Goal: Information Seeking & Learning: Check status

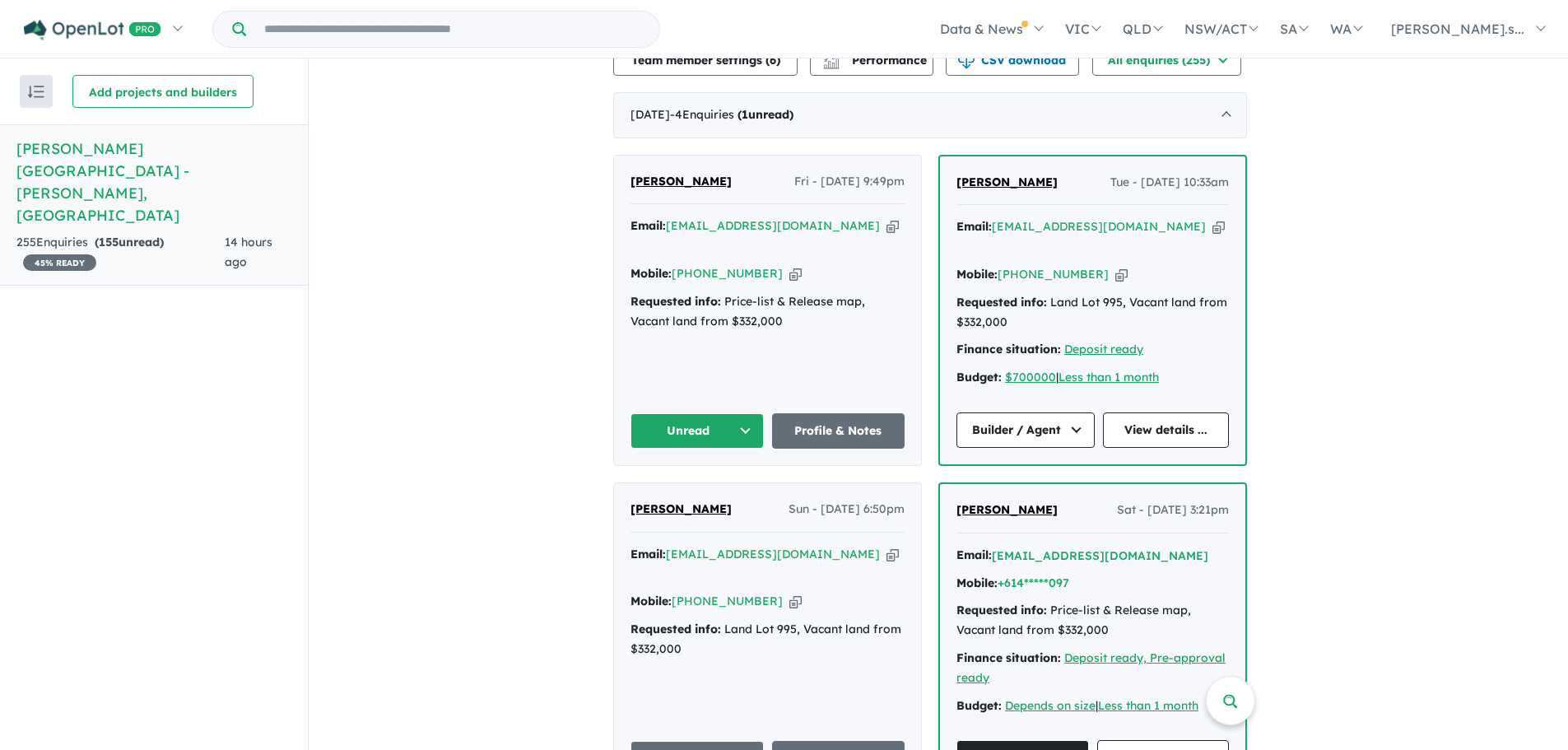
scroll to position [576, 0]
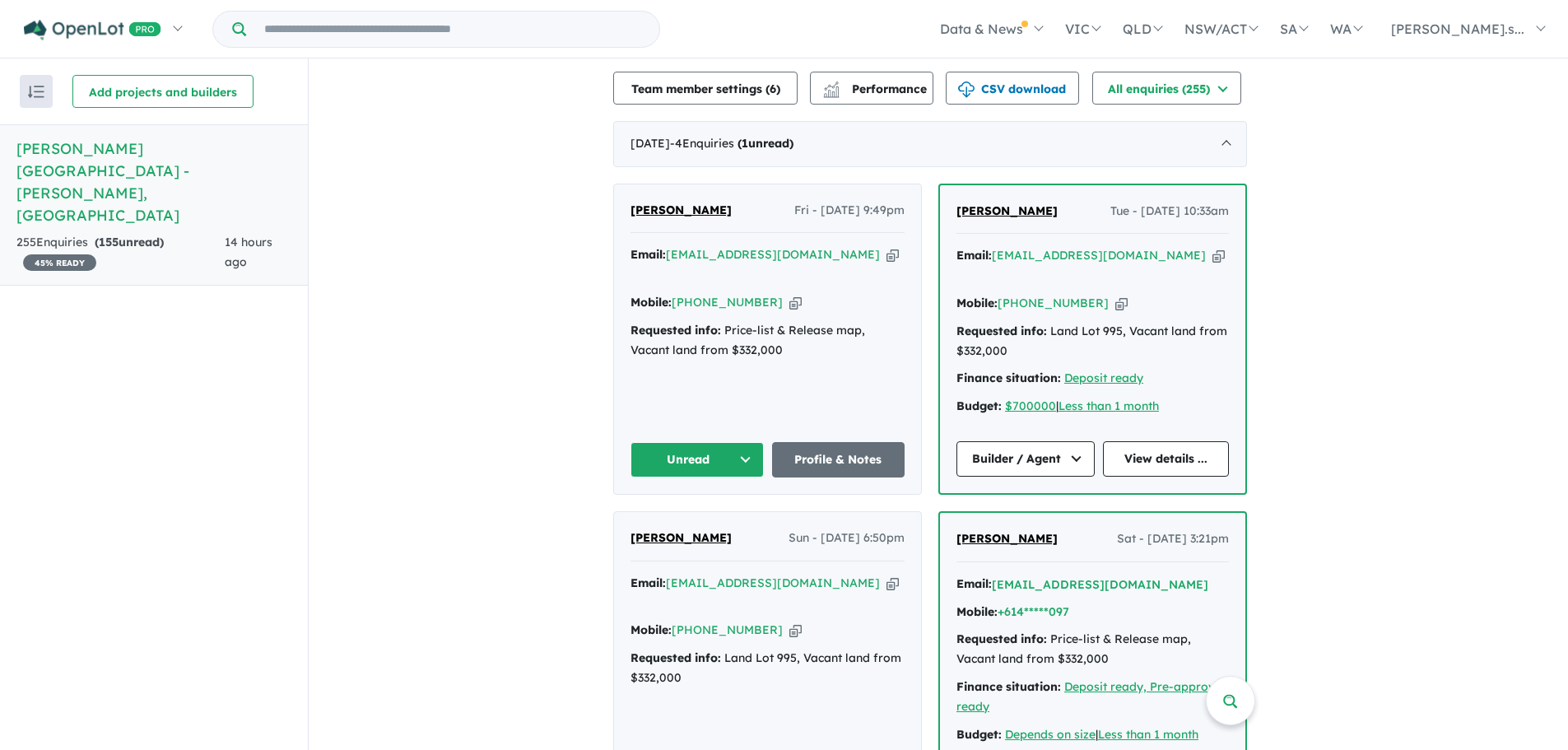
click at [718, 442] on button "Unread" at bounding box center [697, 460] width 134 height 36
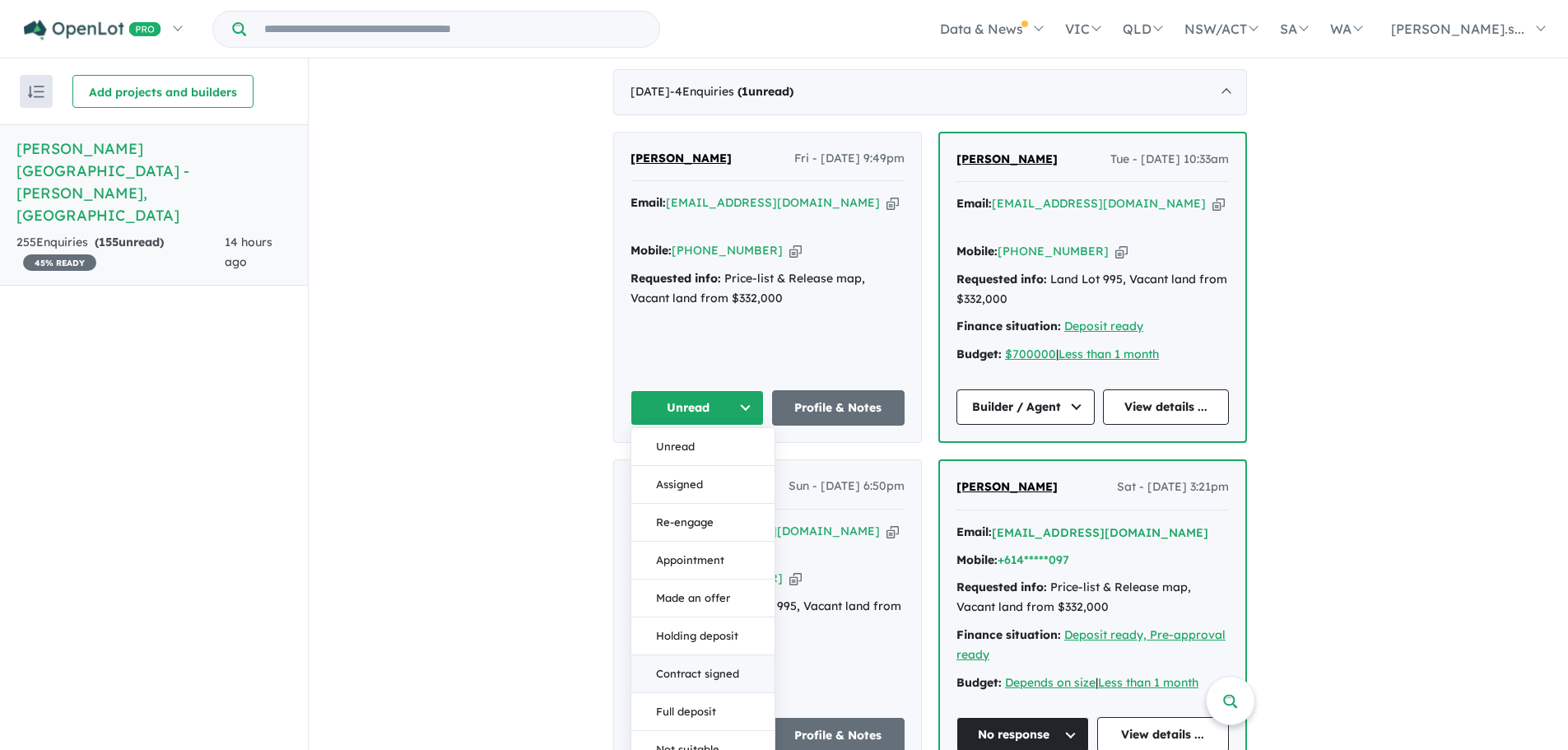
scroll to position [741, 0]
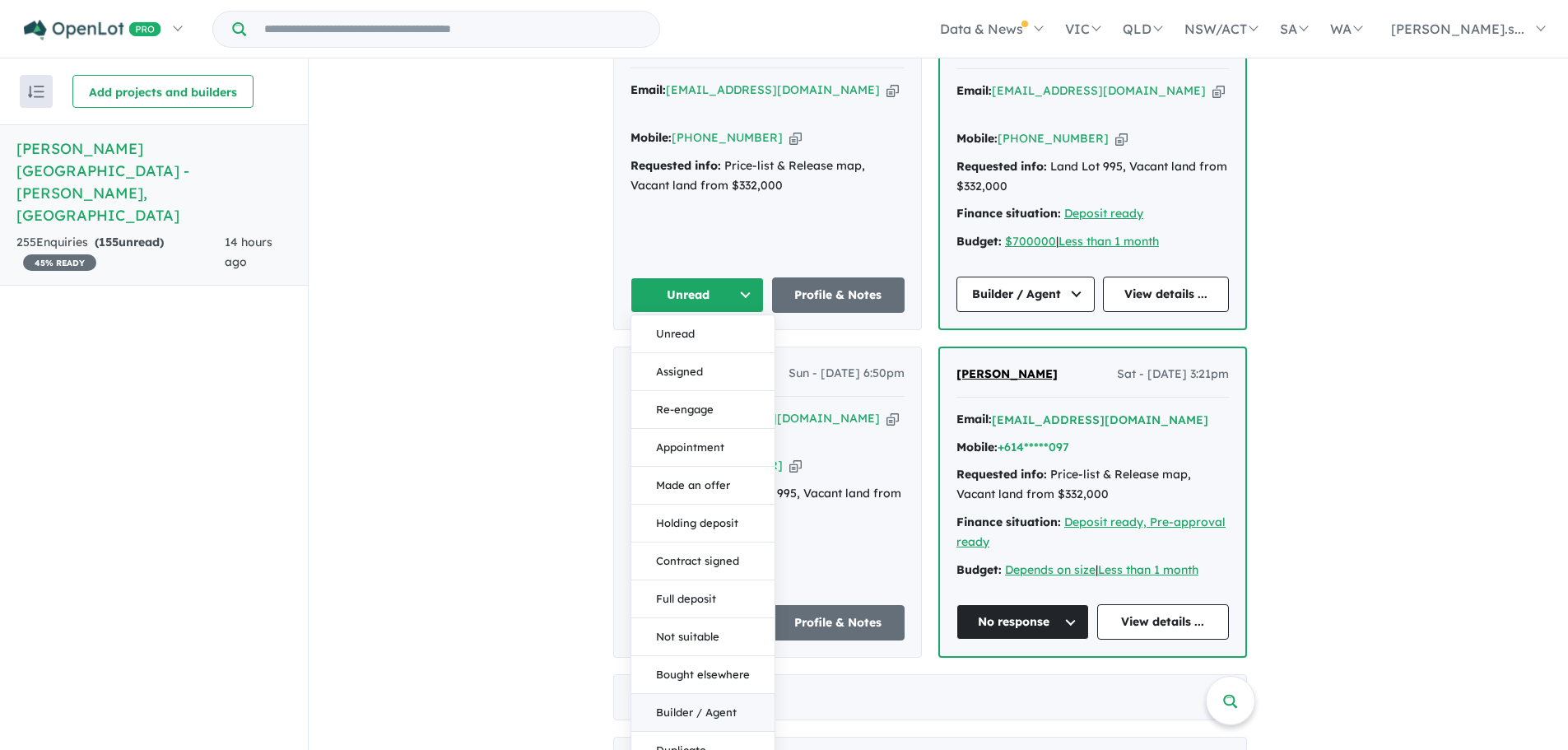
click at [713, 694] on button "Builder / Agent" at bounding box center [703, 712] width 143 height 38
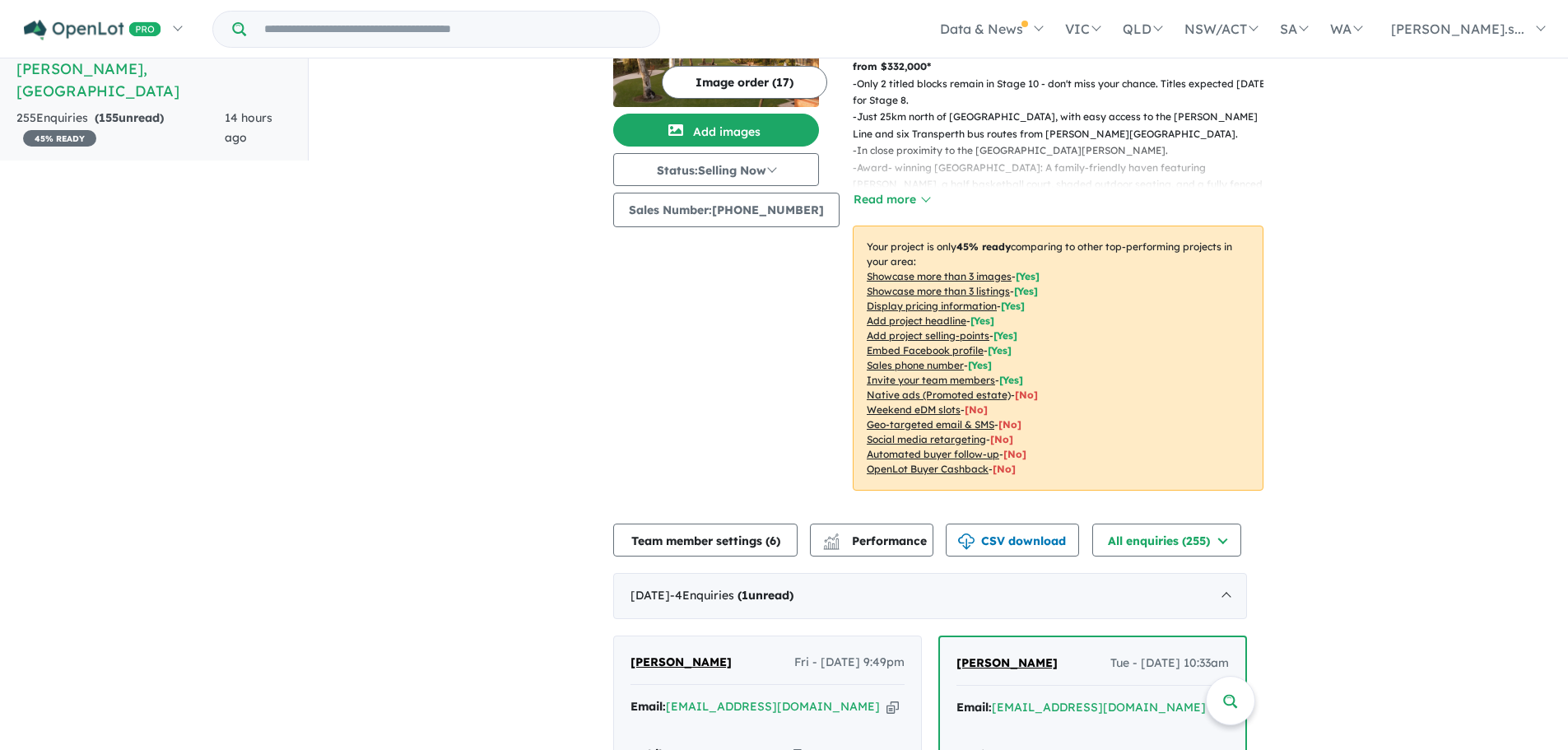
scroll to position [3, 0]
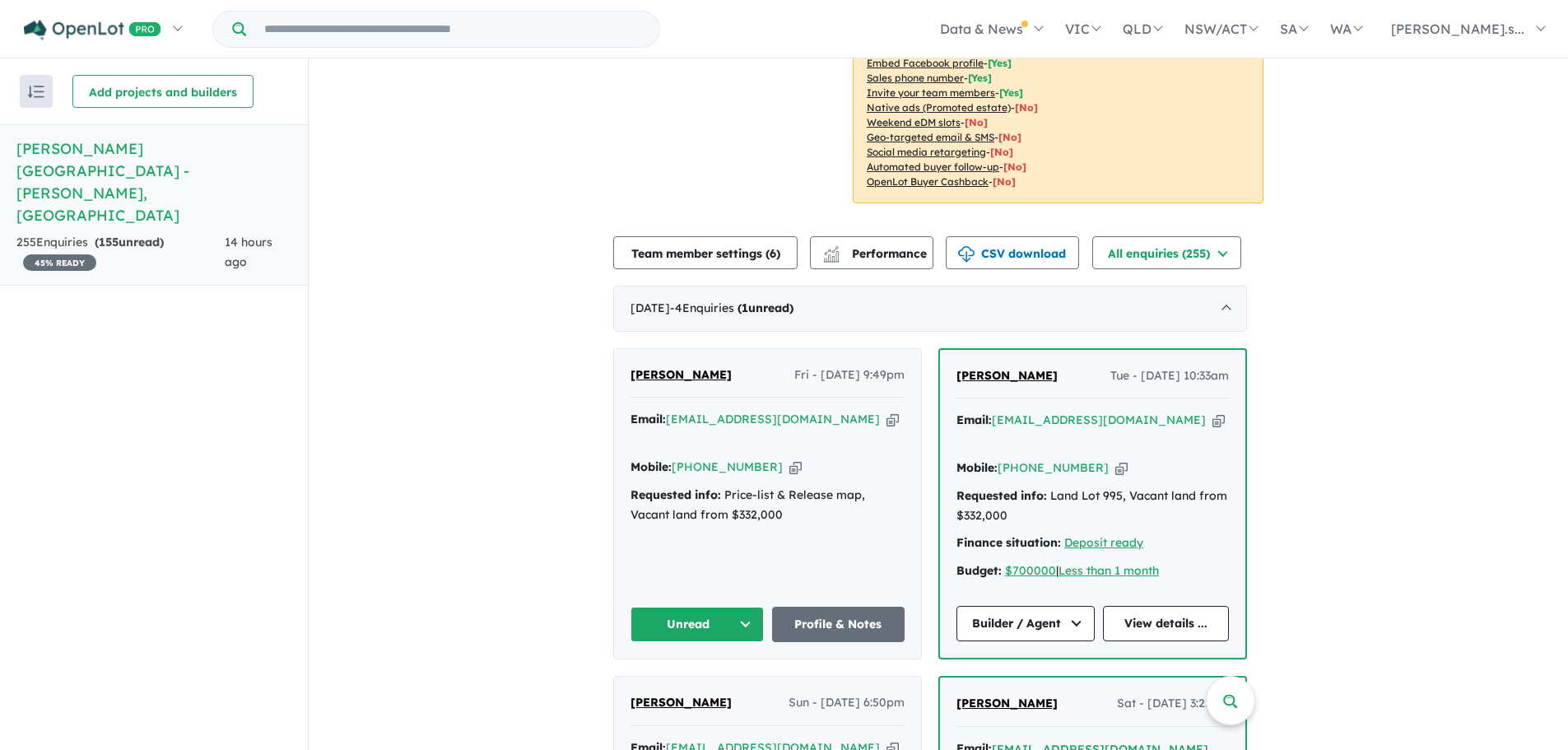
click at [750, 607] on button "Unread" at bounding box center [697, 624] width 134 height 36
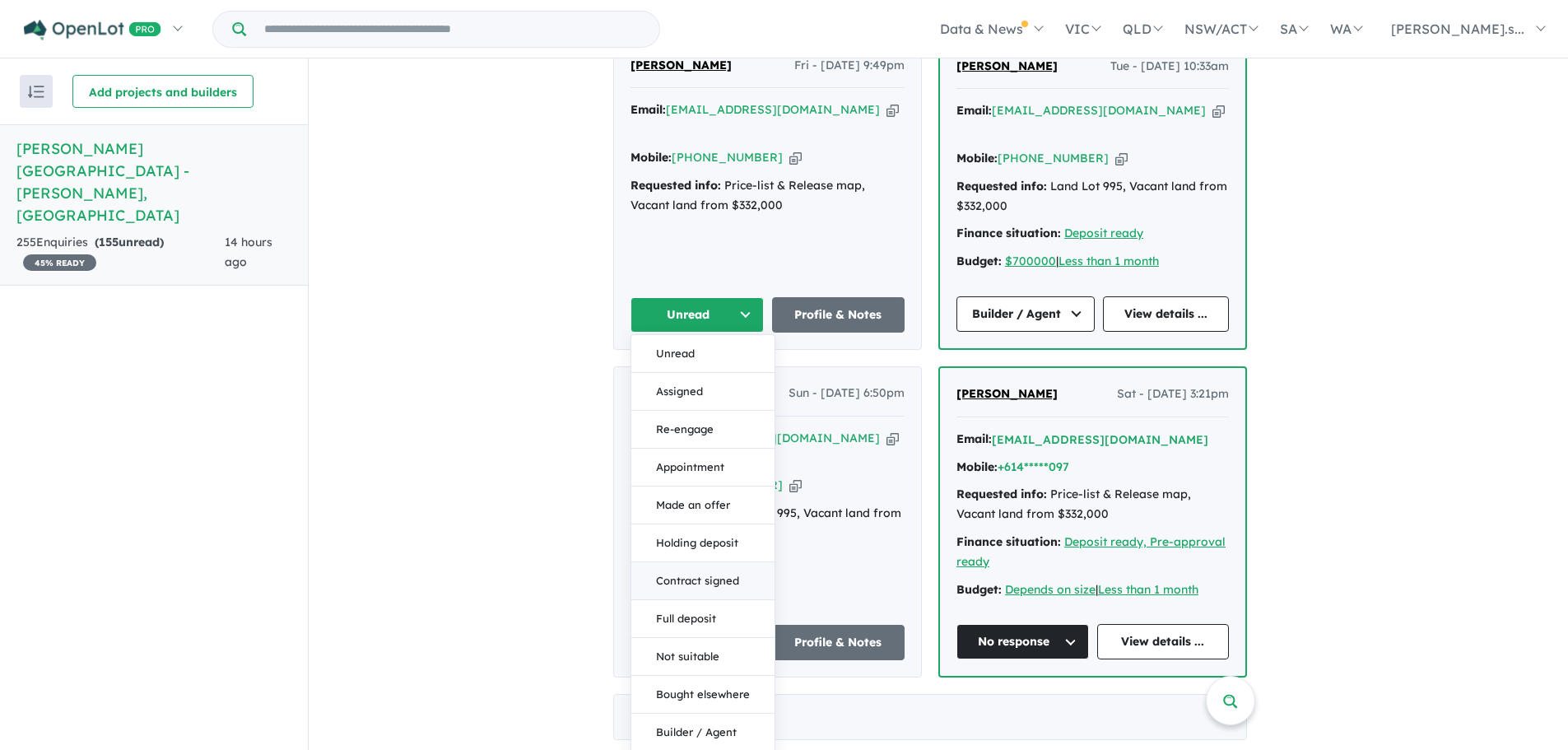
scroll to position [741, 0]
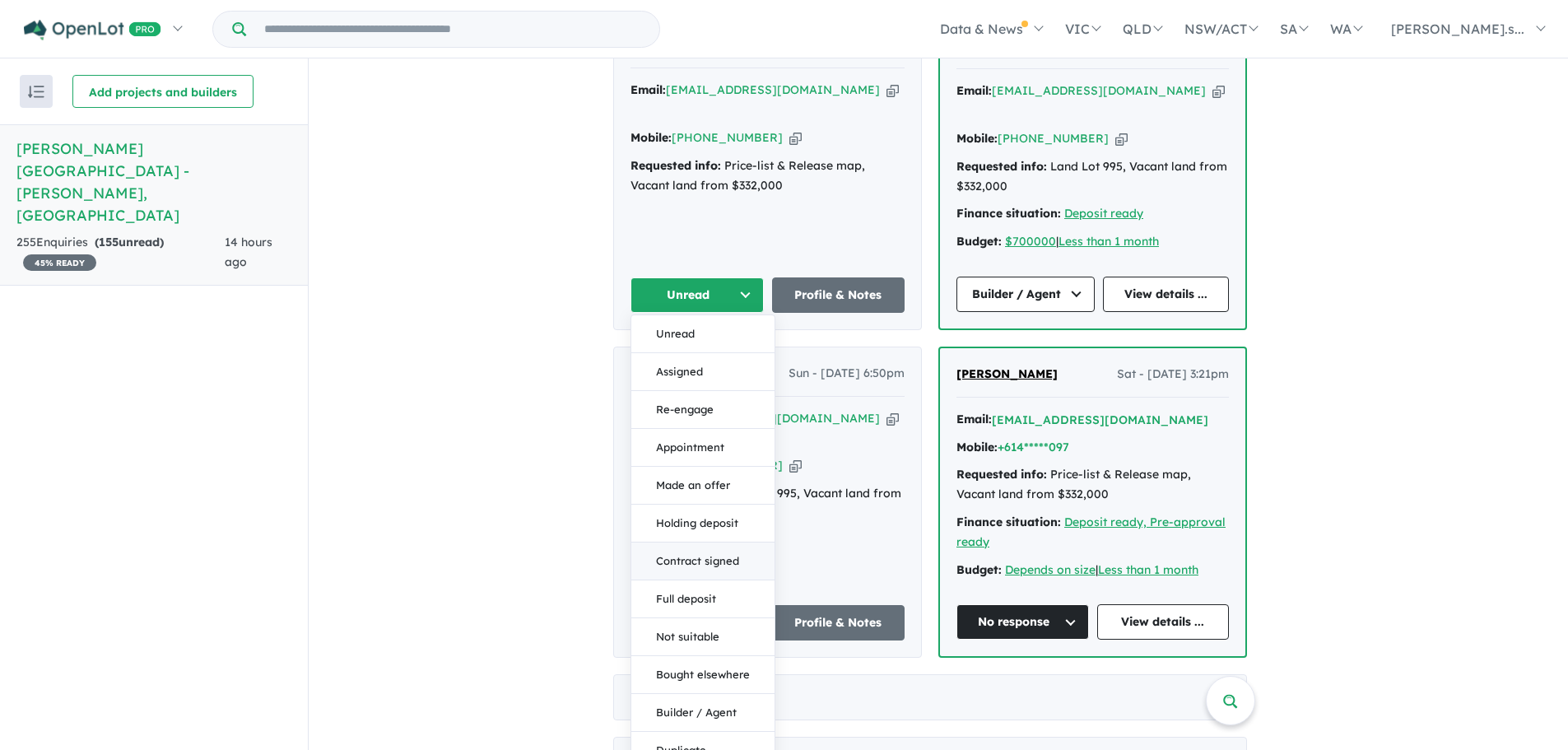
click at [724, 694] on button "Builder / Agent" at bounding box center [703, 712] width 143 height 38
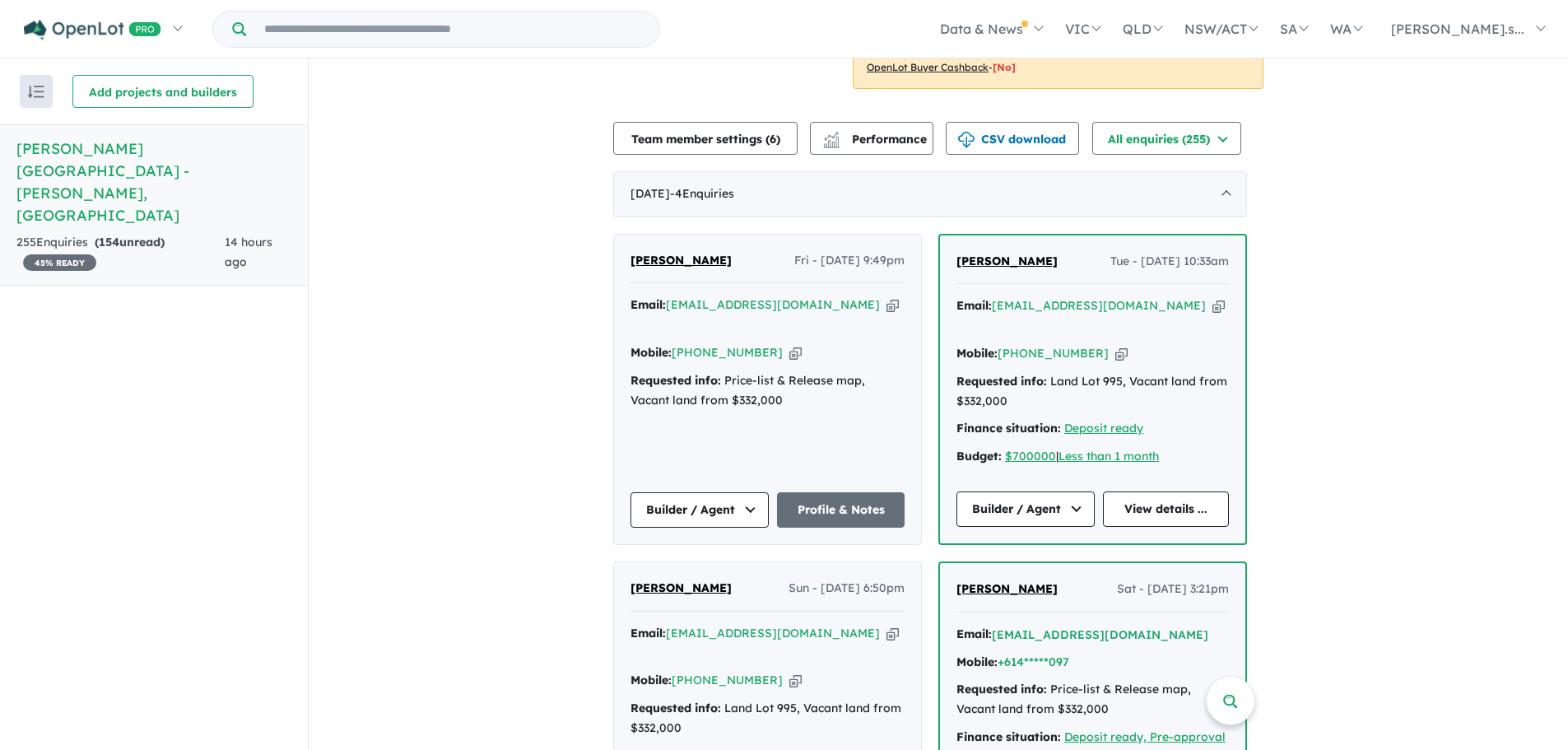
scroll to position [576, 0]
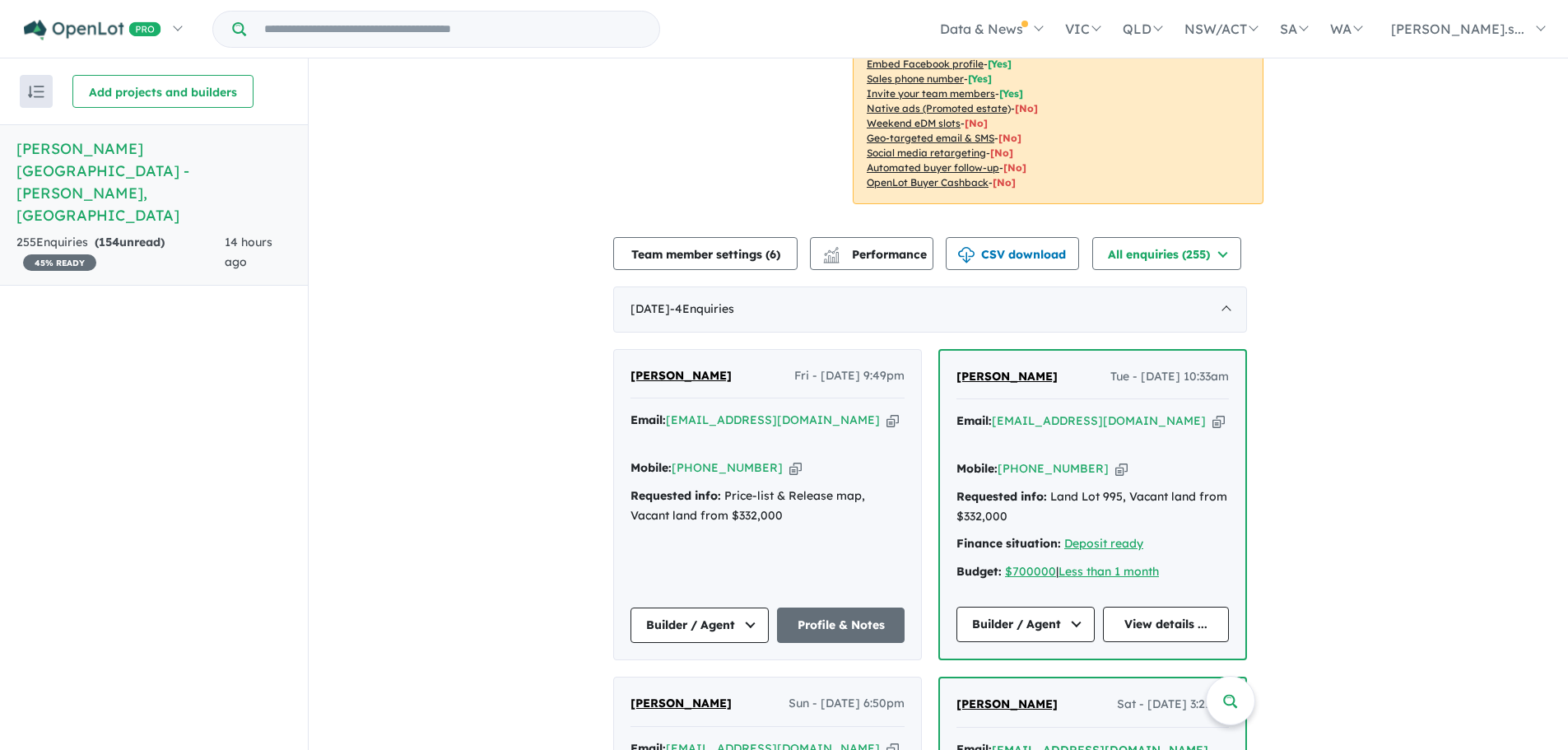
scroll to position [576, 0]
